Goal: Task Accomplishment & Management: Complete application form

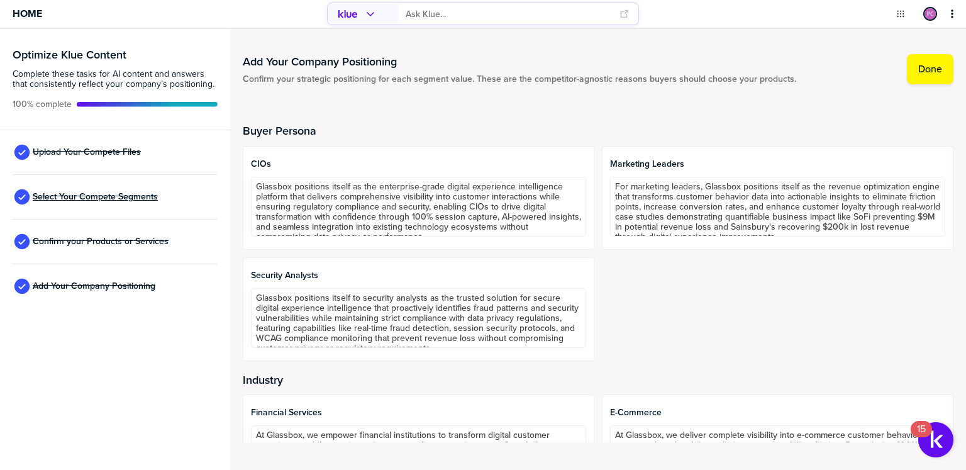
click at [112, 199] on span "Select Your Compete Segments" at bounding box center [95, 197] width 125 height 10
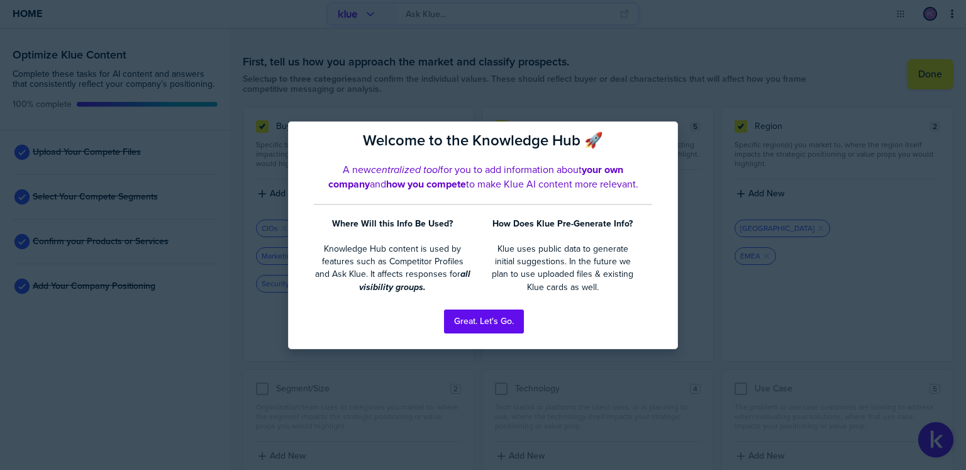
click at [111, 237] on div at bounding box center [483, 235] width 966 height 470
click at [501, 324] on button "Great. Let's Go." at bounding box center [484, 321] width 80 height 24
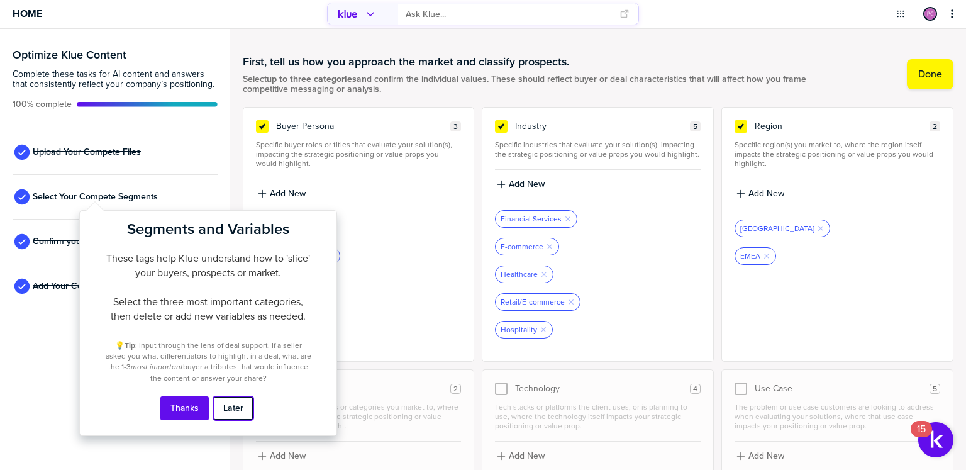
click at [232, 411] on button "Later" at bounding box center [233, 408] width 40 height 24
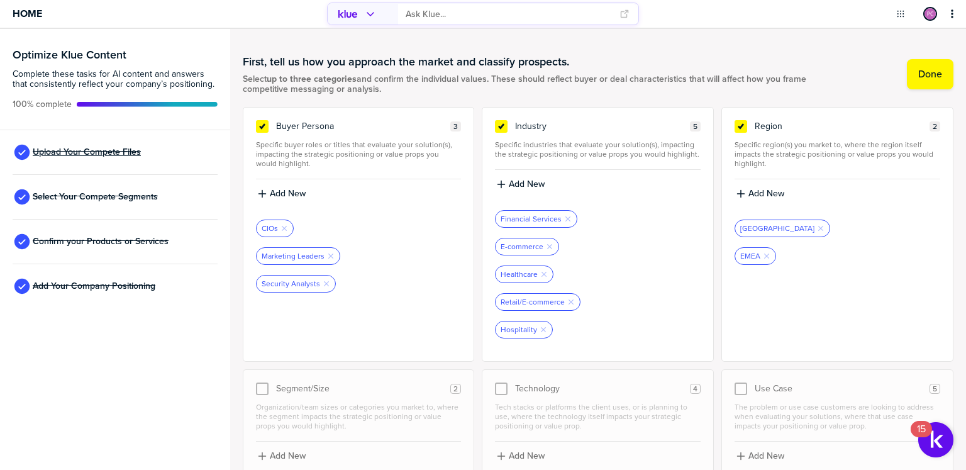
click at [92, 147] on span "Upload Your Compete Files" at bounding box center [87, 152] width 108 height 10
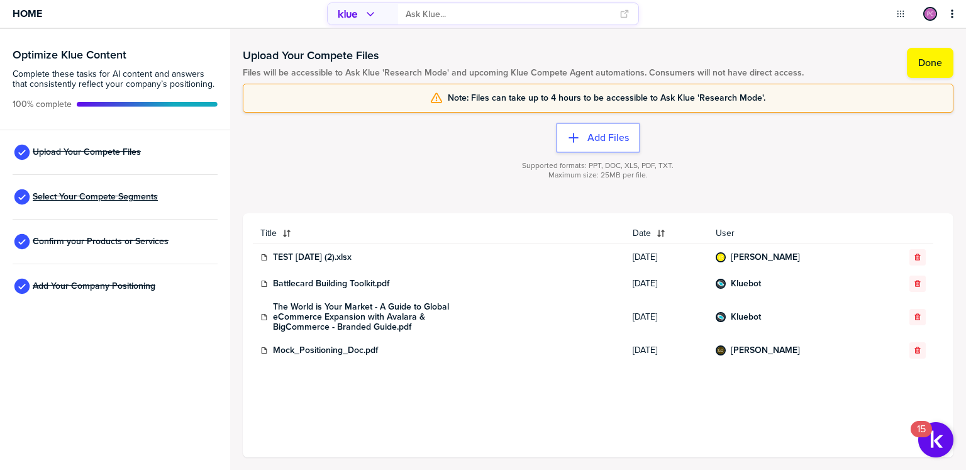
click at [99, 196] on span "Select Your Compete Segments" at bounding box center [95, 197] width 125 height 10
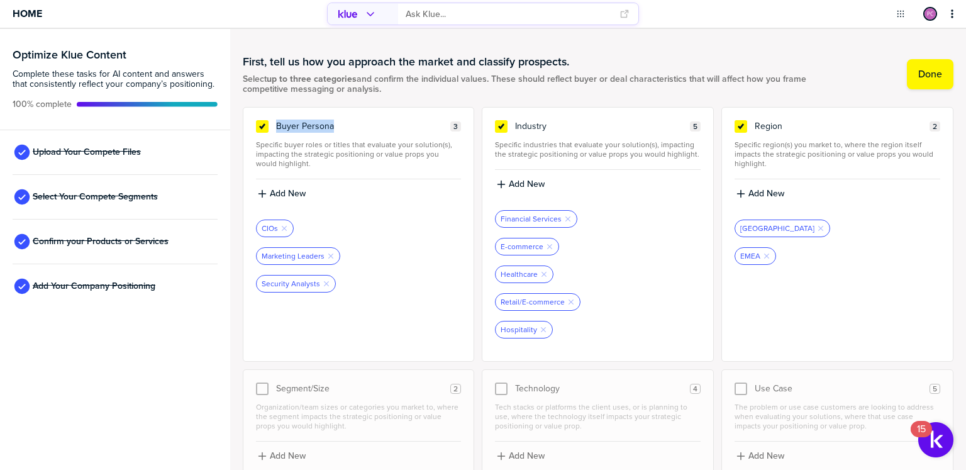
drag, startPoint x: 277, startPoint y: 128, endPoint x: 352, endPoint y: 128, distance: 75.4
click at [352, 128] on div "Buyer Persona 3" at bounding box center [359, 126] width 206 height 13
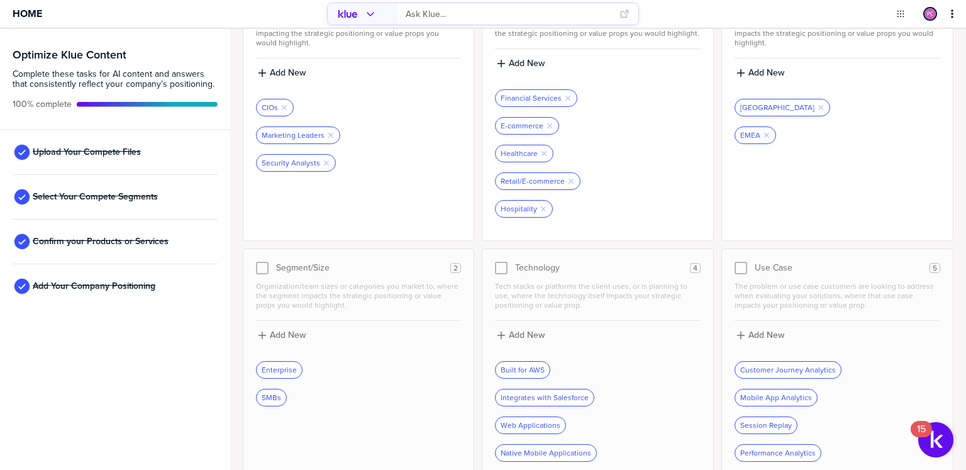
scroll to position [160, 0]
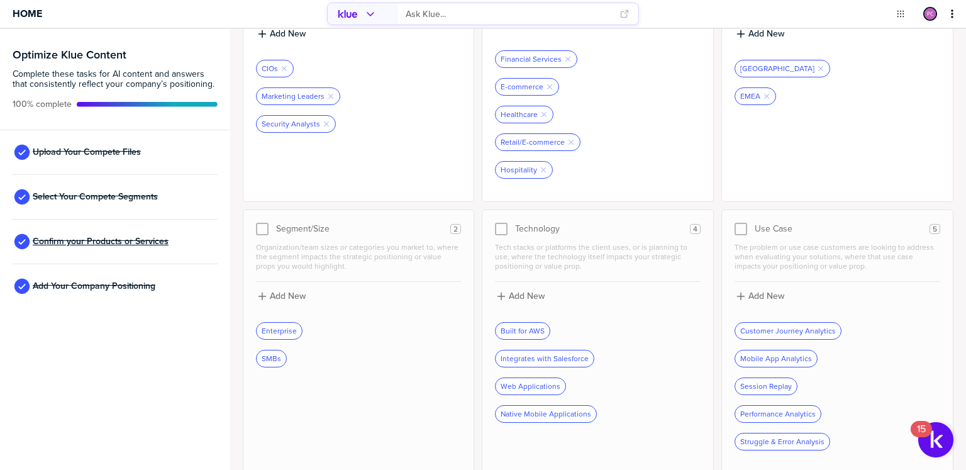
click at [111, 241] on span "Confirm your Products or Services" at bounding box center [101, 241] width 136 height 10
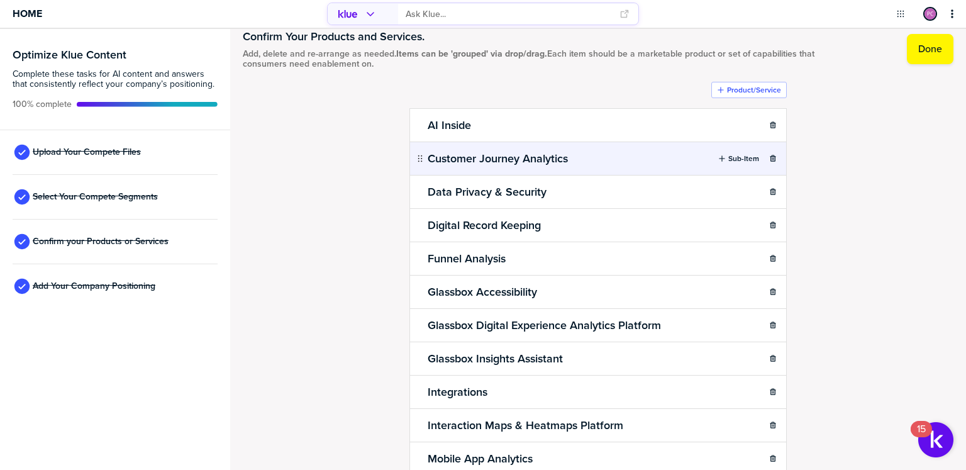
scroll to position [28, 0]
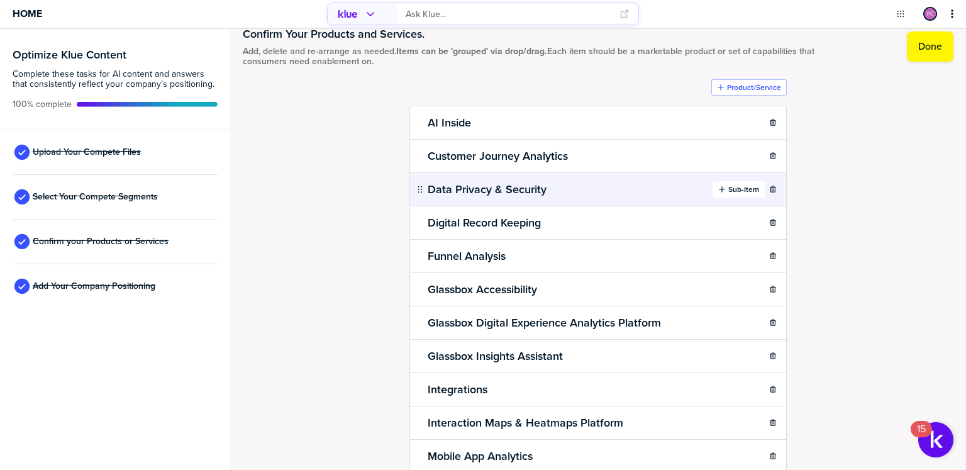
click at [753, 187] on label "Sub-Item" at bounding box center [743, 189] width 31 height 10
